Goal: Task Accomplishment & Management: Manage account settings

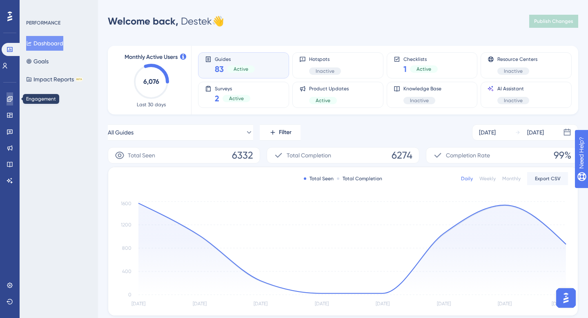
click at [13, 102] on icon at bounding box center [10, 99] width 7 height 7
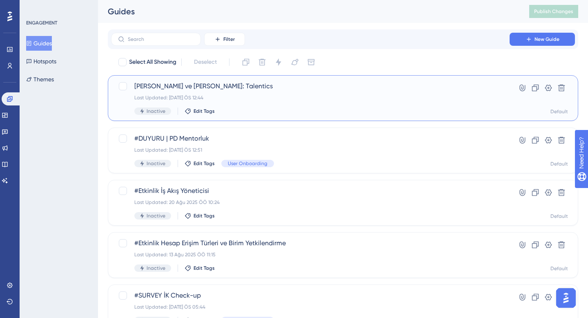
click at [291, 103] on div "[PERSON_NAME] ve [PERSON_NAME]: Talentics Last Updated: [DATE] ÖS 12:44 Inactiv…" at bounding box center [310, 97] width 352 height 33
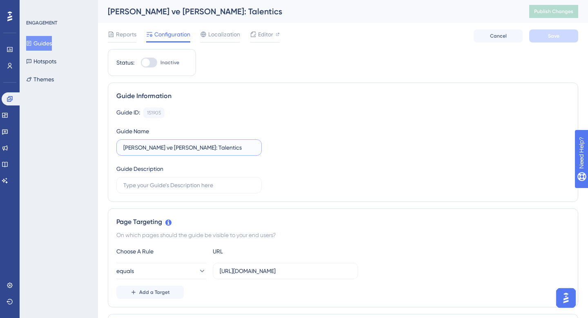
click at [123, 143] on input "[PERSON_NAME] ve [PERSON_NAME]: Talentics" at bounding box center [189, 147] width 132 height 9
type input "#Etkinlik [PERSON_NAME] ve [PERSON_NAME]: Talentics"
click at [380, 120] on div "Guide ID: 151905 Copy Guide Name #[PERSON_NAME] ve [PERSON_NAME]: Talentics Gui…" at bounding box center [342, 150] width 453 height 86
click at [563, 37] on button "Save" at bounding box center [553, 35] width 49 height 13
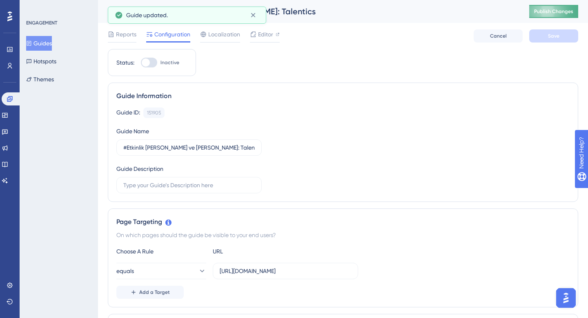
click at [558, 12] on span "Publish Changes" at bounding box center [553, 11] width 39 height 7
